Goal: Task Accomplishment & Management: Manage account settings

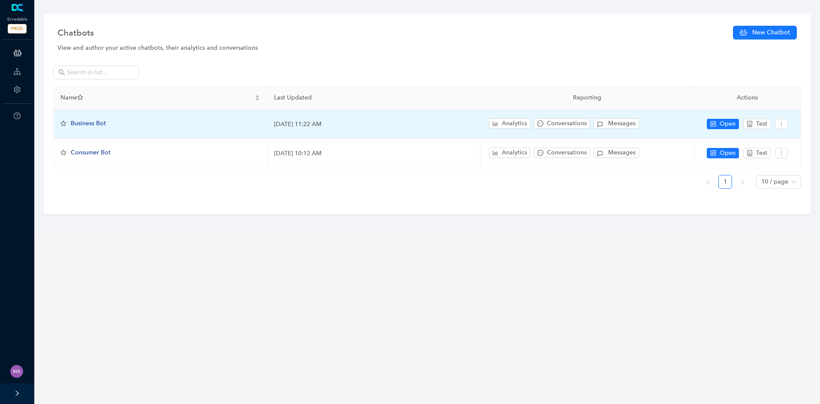
click at [98, 122] on span "Business Bot" at bounding box center [88, 123] width 35 height 7
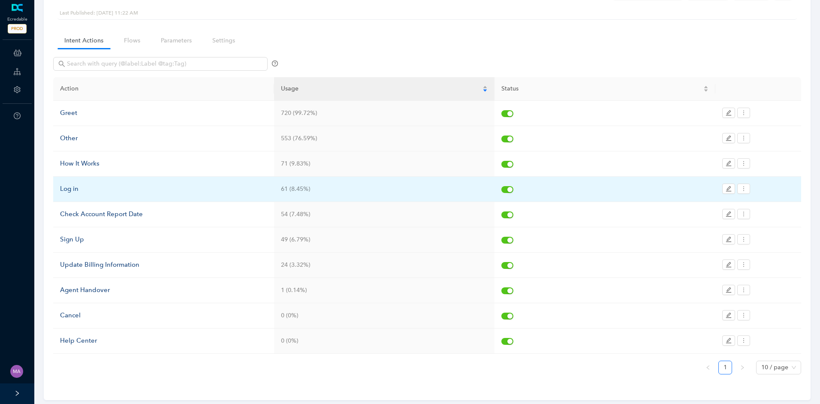
scroll to position [56, 0]
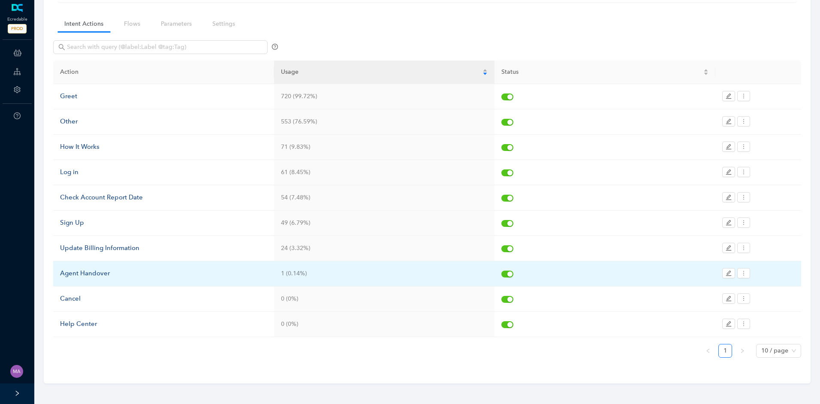
click at [101, 278] on div "Agent Handover" at bounding box center [163, 274] width 207 height 10
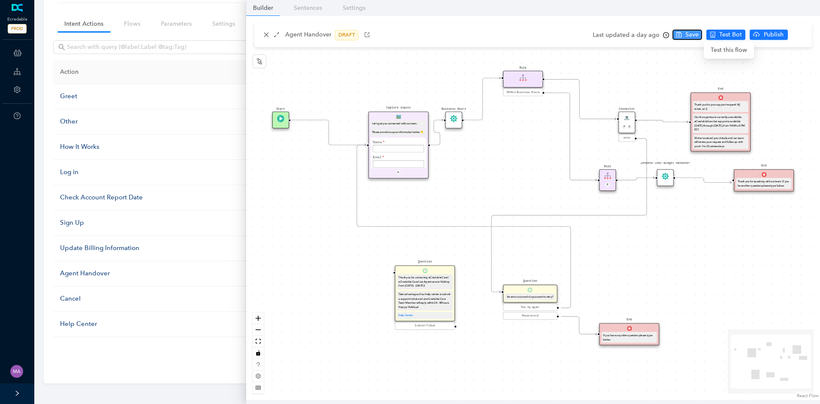
click at [696, 30] on span "Save" at bounding box center [692, 34] width 13 height 9
click at [771, 35] on span "Publish" at bounding box center [773, 34] width 21 height 9
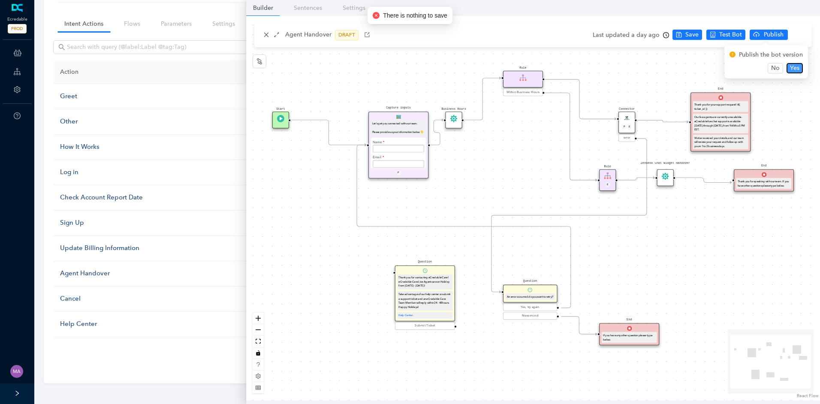
click at [797, 66] on span "Yes" at bounding box center [794, 68] width 9 height 9
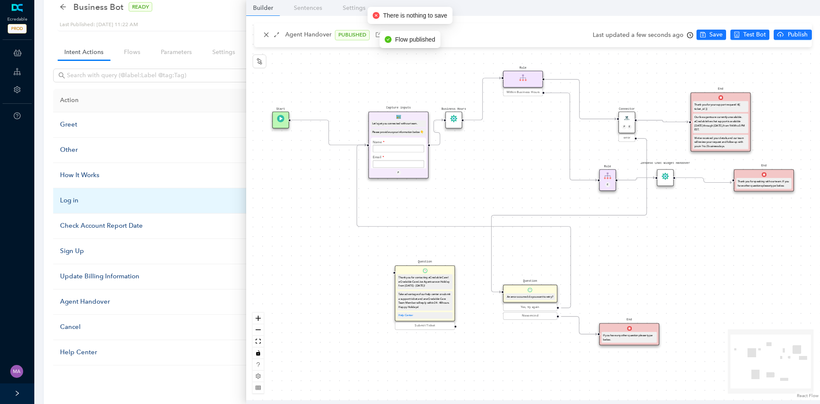
scroll to position [0, 0]
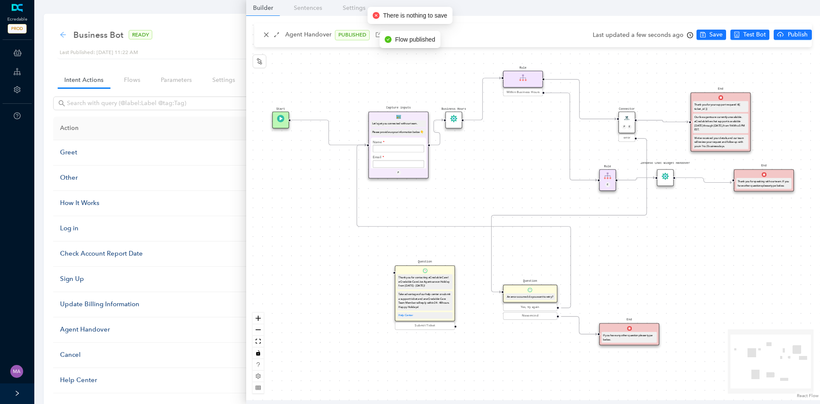
click at [64, 34] on icon "arrow-left" at bounding box center [63, 35] width 6 height 6
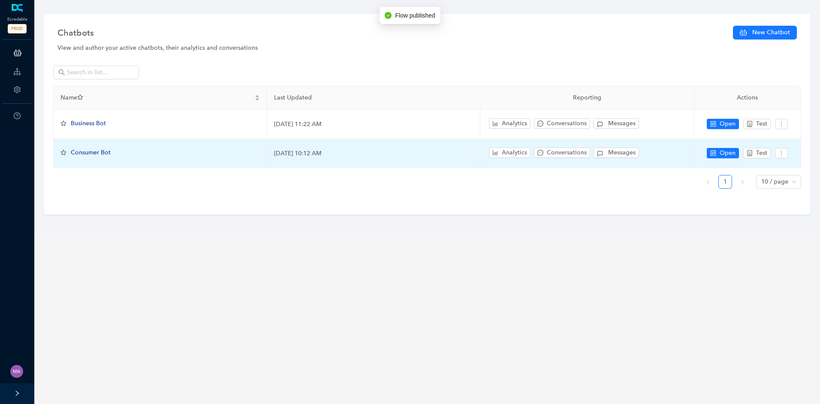
click at [94, 154] on span "Consumer Bot" at bounding box center [91, 152] width 40 height 7
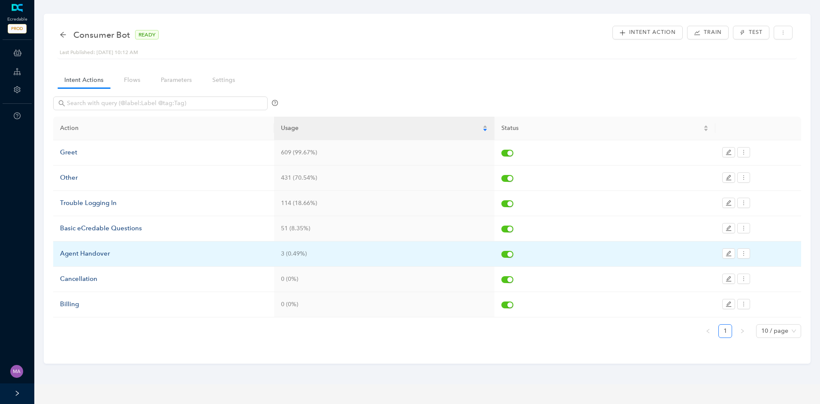
click at [101, 253] on div "Agent Handover" at bounding box center [163, 254] width 207 height 10
